Goal: Task Accomplishment & Management: Complete application form

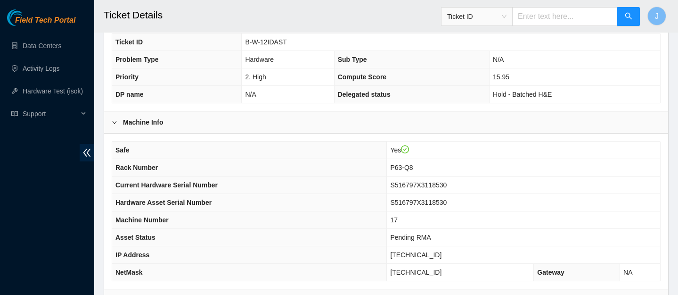
scroll to position [377, 0]
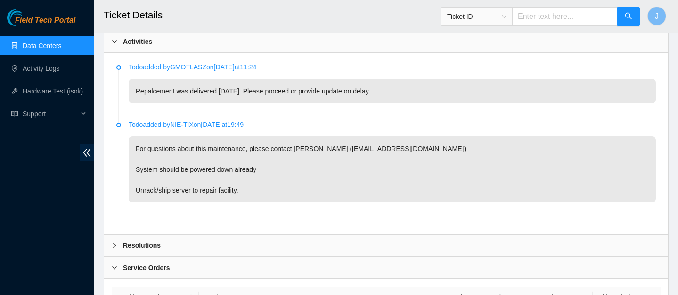
scroll to position [456, 0]
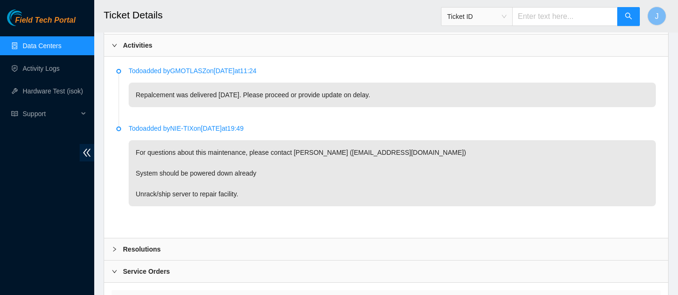
click at [187, 252] on div "Resolutions" at bounding box center [386, 249] width 564 height 22
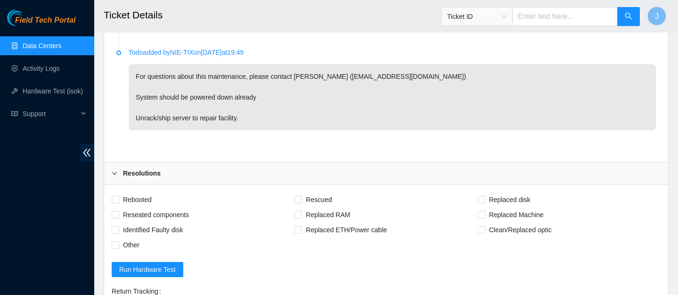
scroll to position [535, 0]
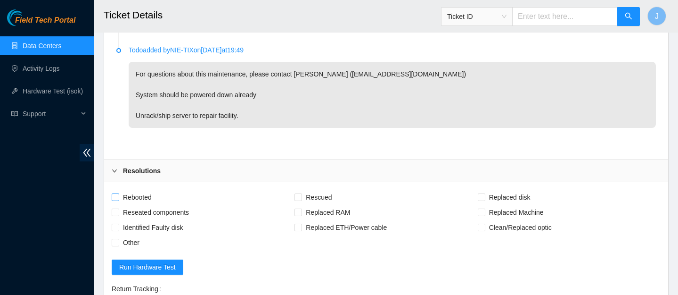
click at [116, 195] on input "Rebooted" at bounding box center [115, 196] width 7 height 7
checkbox input "true"
click at [118, 211] on input "Reseated components" at bounding box center [115, 211] width 7 height 7
checkbox input "true"
click at [481, 214] on input "Replaced Machine" at bounding box center [481, 211] width 7 height 7
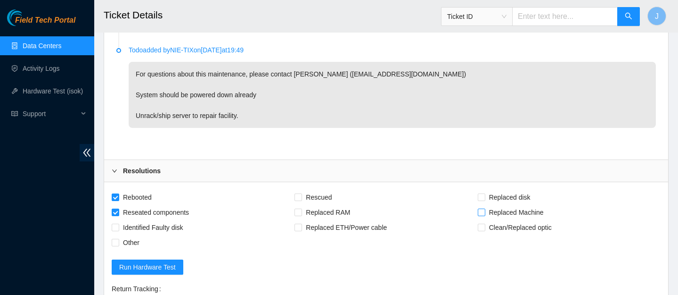
checkbox input "true"
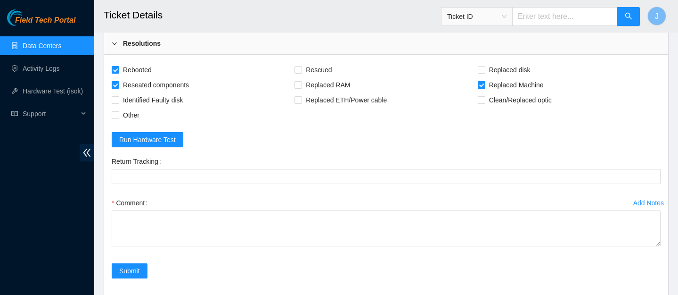
scroll to position [665, 0]
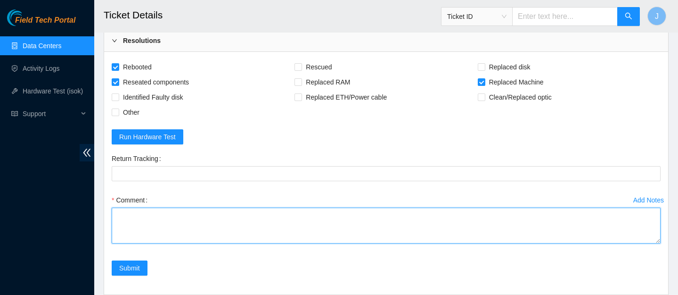
click at [429, 215] on textarea "Comment" at bounding box center [386, 225] width 549 height 36
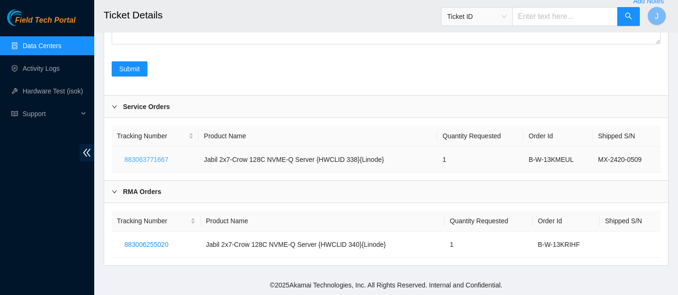
drag, startPoint x: 175, startPoint y: 155, endPoint x: 114, endPoint y: 157, distance: 61.8
click at [114, 157] on td "883063771667" at bounding box center [155, 160] width 87 height 26
drag, startPoint x: 117, startPoint y: 157, endPoint x: 271, endPoint y: 158, distance: 154.2
click at [252, 157] on tr "883063771667 Jabil 2x7-Crow 128C NVME-Q Server {HWCLID 338}{Linode} 1 B-W-13KME…" at bounding box center [386, 160] width 549 height 26
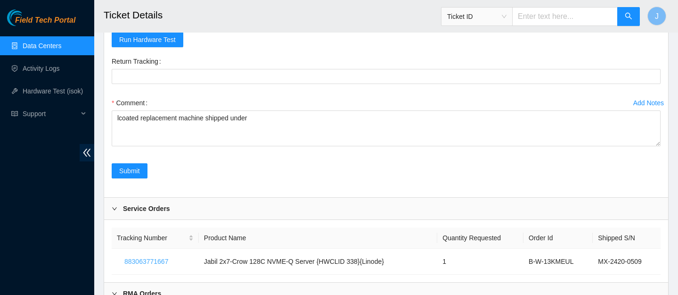
scroll to position [760, 0]
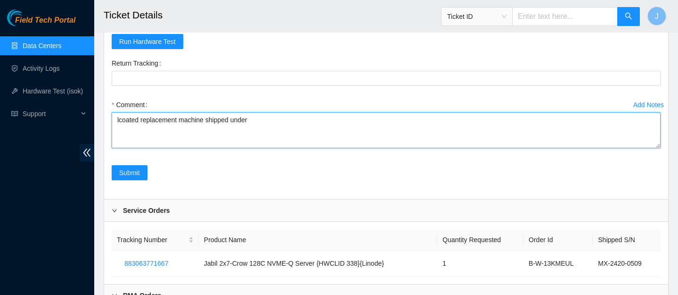
click at [125, 121] on textarea "lcoated replacement machine shipped under" at bounding box center [386, 130] width 549 height 36
paste textarea "883063771667"
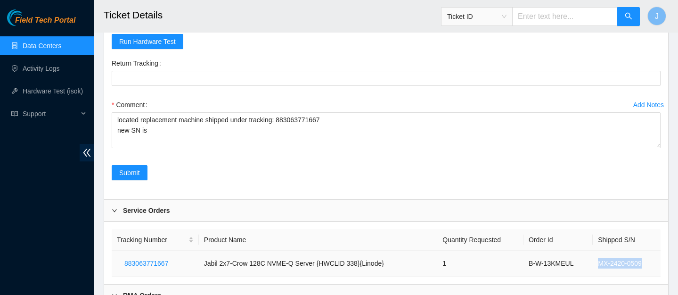
drag, startPoint x: 646, startPoint y: 263, endPoint x: 585, endPoint y: 266, distance: 61.4
click at [585, 266] on tr "883063771667 Jabil 2x7-Crow 128C NVME-Q Server {HWCLID 338}{Linode} 1 B-W-13KME…" at bounding box center [386, 263] width 549 height 26
copy tr "MX-2420-0509"
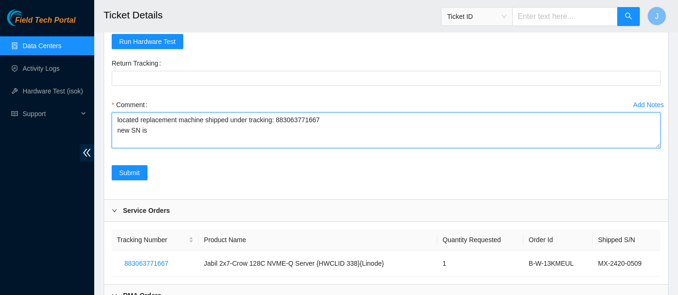
click at [204, 134] on textarea "located replacement machine shipped under tracking: 883063771667 new SN is" at bounding box center [386, 130] width 549 height 36
paste textarea "MX-2420-0509"
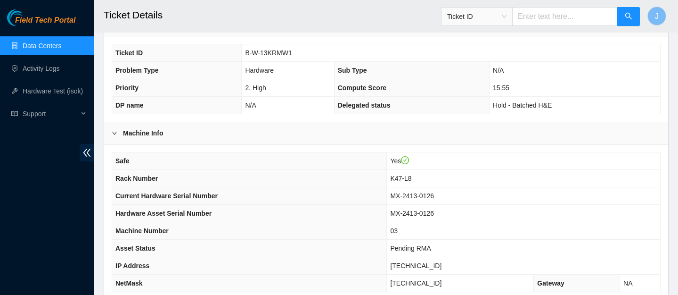
scroll to position [192, 0]
drag, startPoint x: 455, startPoint y: 196, endPoint x: 396, endPoint y: 196, distance: 58.9
click at [396, 196] on td "MX-2413-0126" at bounding box center [523, 194] width 273 height 17
copy tr "MX-2413-0126"
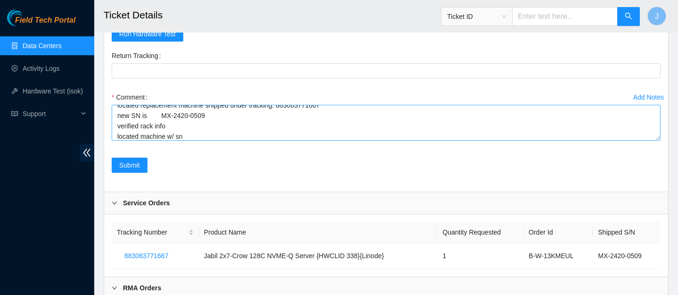
scroll to position [768, 0]
click at [229, 132] on textarea "located replacement machine shipped under tracking: 883063771667 new SN is MX-2…" at bounding box center [386, 122] width 549 height 36
paste textarea "MX-2413-0126"
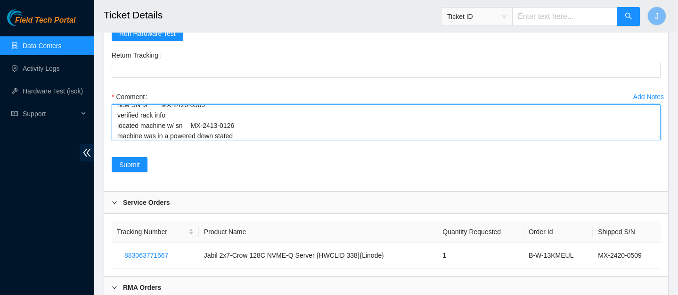
scroll to position [28, 0]
paste textarea "MX-2413-0126"
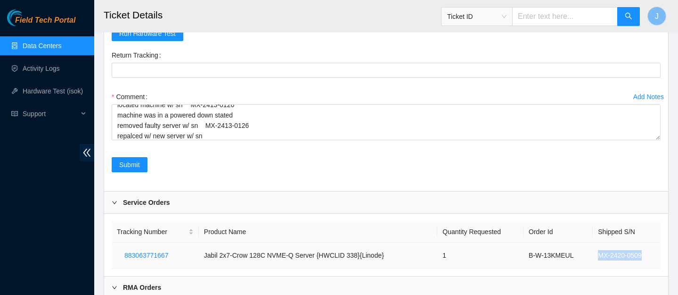
drag, startPoint x: 645, startPoint y: 254, endPoint x: 596, endPoint y: 256, distance: 48.6
click at [596, 256] on td "MX-2420-0509" at bounding box center [627, 255] width 68 height 26
copy td "MX-2420-0509"
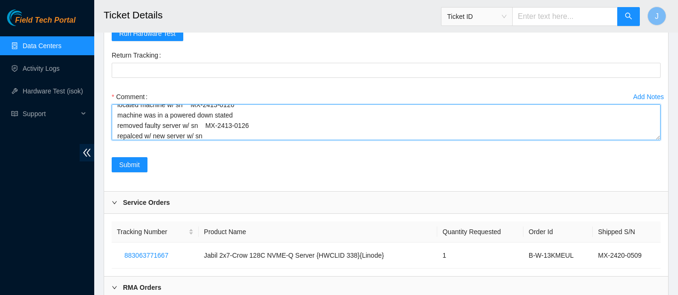
click at [232, 135] on textarea "located replacement machine shipped under tracking: 883063771667 new SN is MX-2…" at bounding box center [386, 122] width 549 height 36
paste textarea "MX-2420-0509"
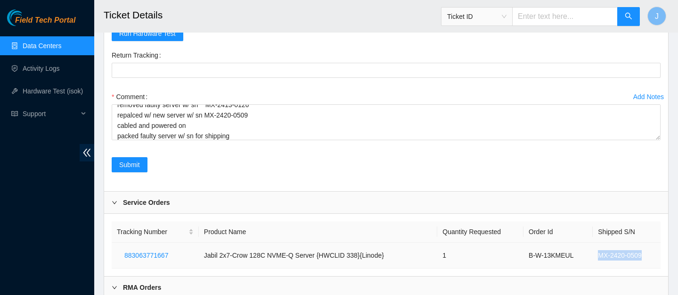
drag, startPoint x: 645, startPoint y: 255, endPoint x: 595, endPoint y: 253, distance: 50.0
click at [595, 253] on td "MX-2420-0509" at bounding box center [627, 255] width 68 height 26
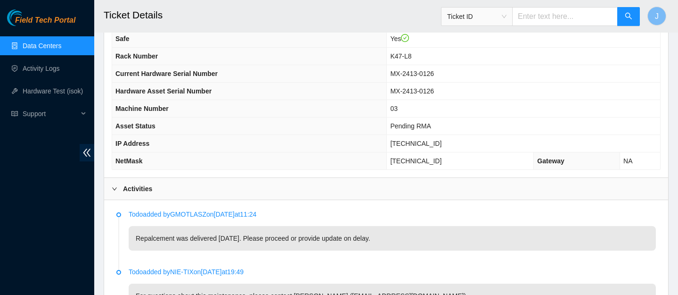
scroll to position [312, 0]
drag, startPoint x: 450, startPoint y: 93, endPoint x: 397, endPoint y: 95, distance: 52.8
click at [397, 94] on td "MX-2413-0126" at bounding box center [523, 91] width 273 height 17
copy span "MX-2413-0126"
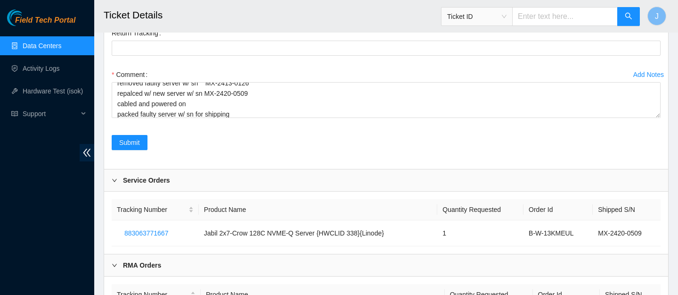
scroll to position [62, 0]
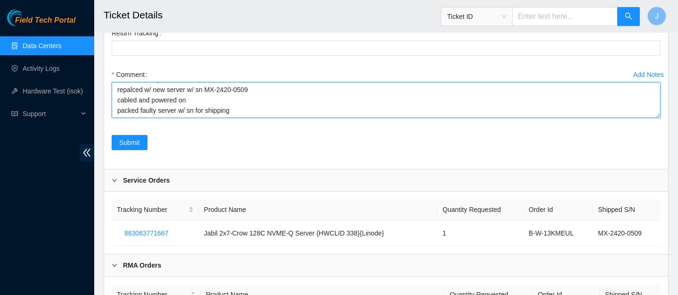
click at [198, 110] on textarea "located replacement machine shipped under tracking: 883063771667 new SN is MX-2…" at bounding box center [386, 100] width 549 height 36
paste textarea "MX-2413-0126"
click at [323, 109] on textarea "located replacement machine shipped under tracking: 883063771667 new SN is MX-2…" at bounding box center [386, 100] width 549 height 36
type textarea "located replacement machine shipped under tracking: 883063771667 new SN is MX-2…"
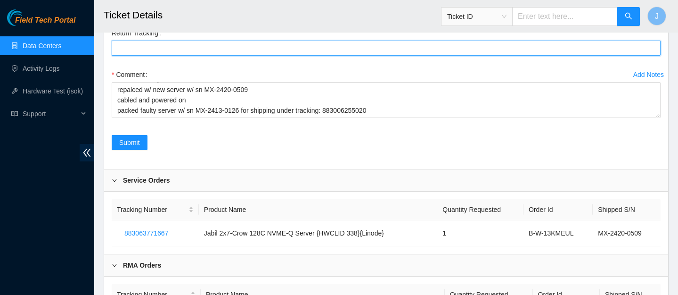
click at [265, 42] on Tracking "Return Tracking" at bounding box center [386, 48] width 549 height 15
paste Tracking "883006255020"
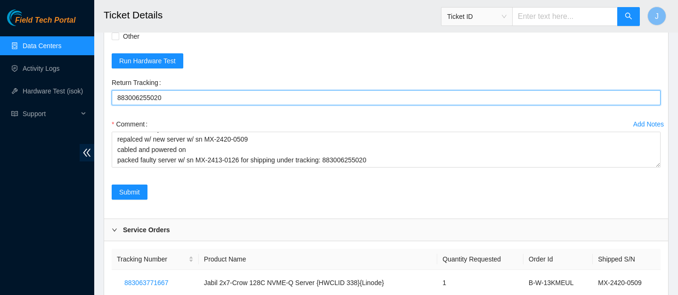
scroll to position [714, 0]
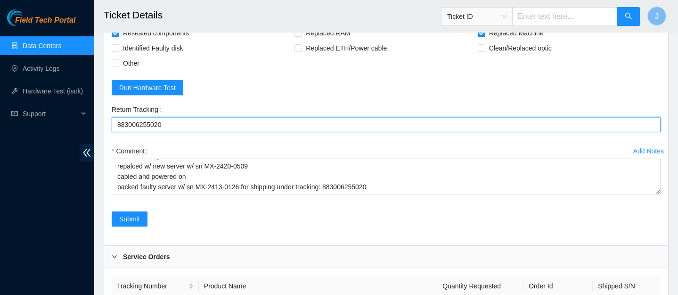
type Tracking "883006255020"
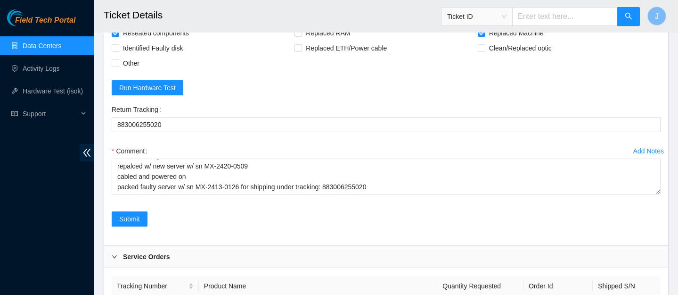
click at [476, 88] on form "Rebooted Rescued Replaced disk Reseated components Replaced RAM Replaced Machin…" at bounding box center [386, 123] width 549 height 227
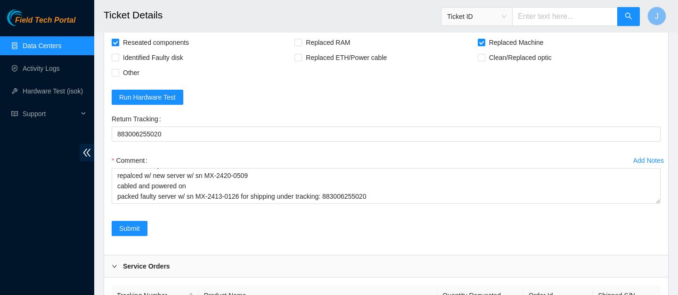
scroll to position [698, 0]
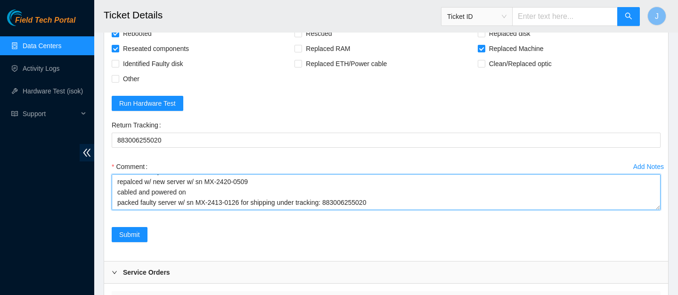
click at [428, 200] on textarea "located replacement machine shipped under tracking: 883063771667 new SN is MX-2…" at bounding box center [386, 192] width 549 height 36
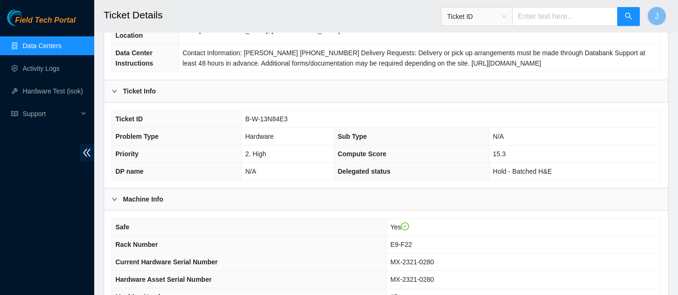
scroll to position [126, 0]
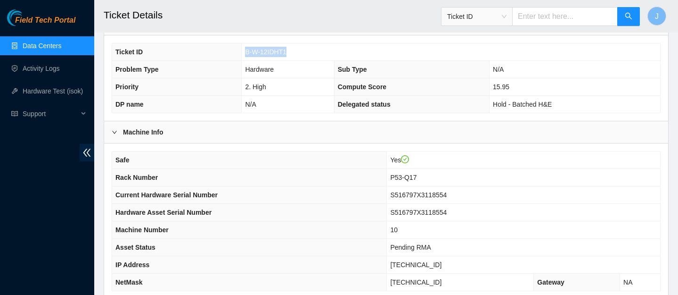
scroll to position [230, 0]
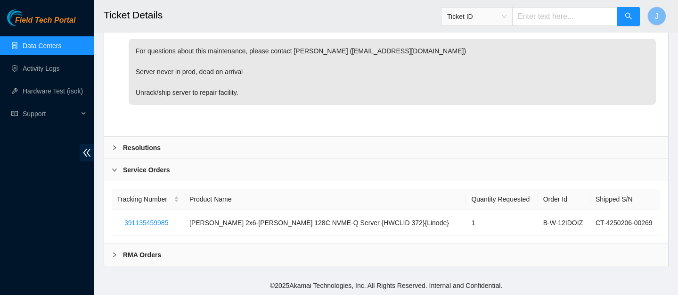
scroll to position [678, 0]
